Goal: Find specific page/section: Find specific page/section

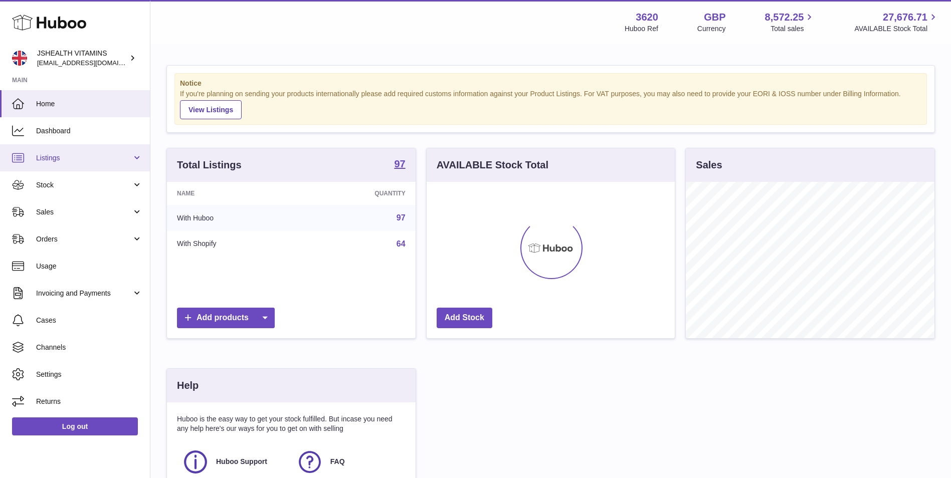
scroll to position [156, 248]
click at [77, 159] on span "Listings" at bounding box center [84, 158] width 96 height 10
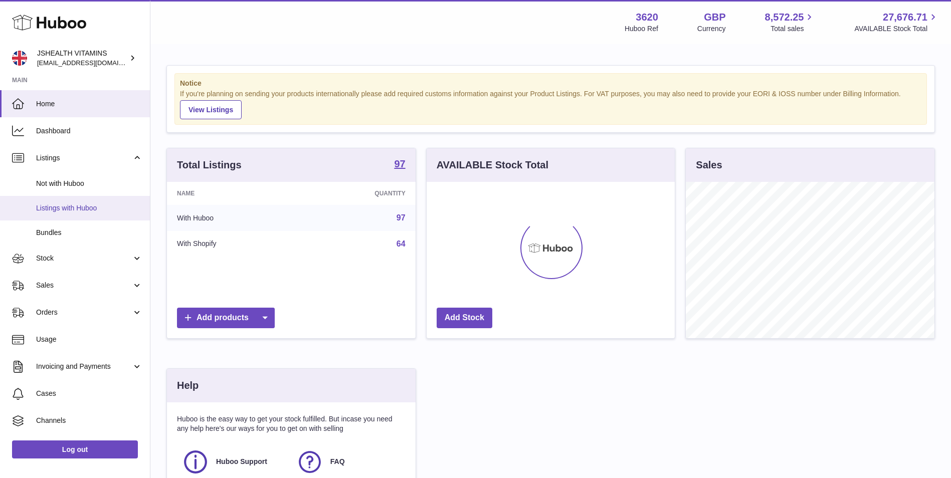
click at [78, 209] on span "Listings with Huboo" at bounding box center [89, 209] width 106 height 10
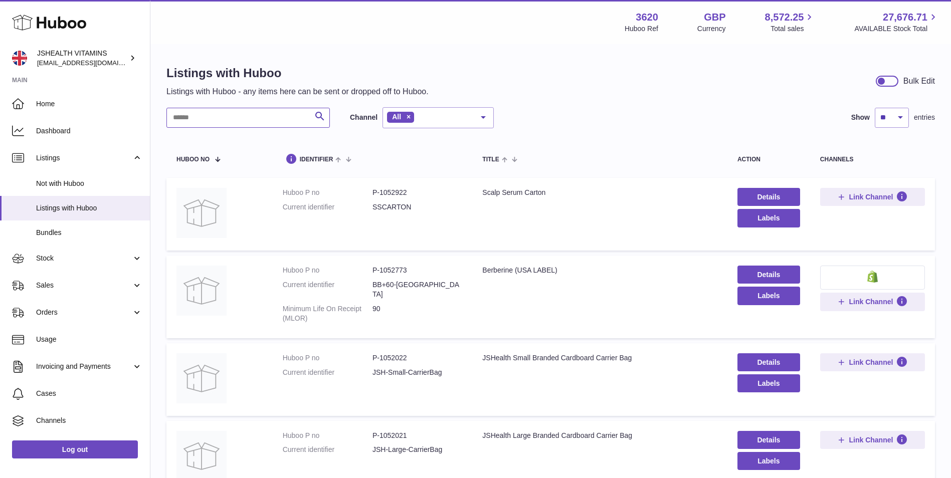
click at [242, 117] on input "text" at bounding box center [247, 118] width 163 height 20
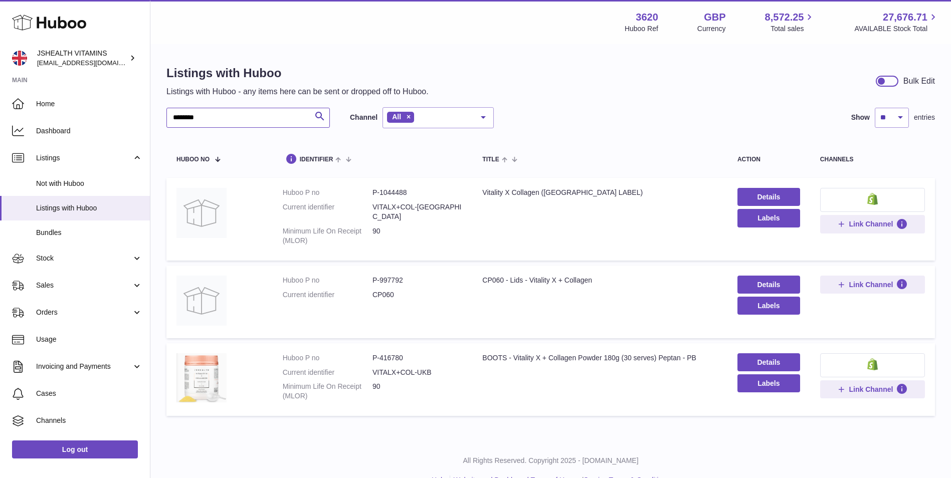
type input "********"
drag, startPoint x: 402, startPoint y: 349, endPoint x: 379, endPoint y: 342, distance: 24.0
click at [379, 343] on td "Huboo P no P-416780 Current identifier VITALX+COL-UKB Minimum Life On Receipt (…" at bounding box center [373, 379] width 200 height 73
drag, startPoint x: 379, startPoint y: 342, endPoint x: 385, endPoint y: 346, distance: 7.2
copy dd "416780"
